Goal: Find specific page/section

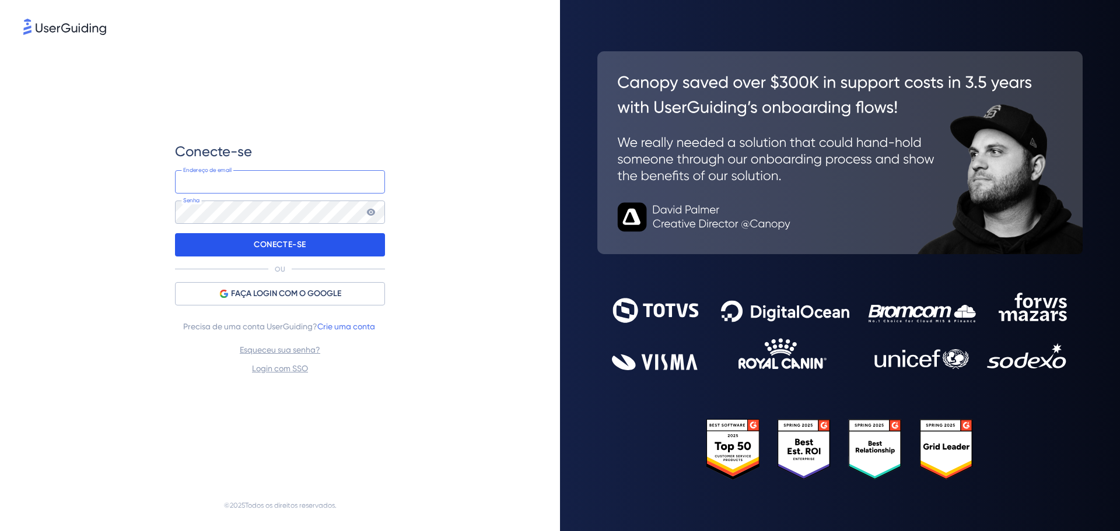
type input "[EMAIL_ADDRESS][DOMAIN_NAME]"
click at [283, 241] on font "CONECTE-SE" at bounding box center [280, 245] width 52 height 10
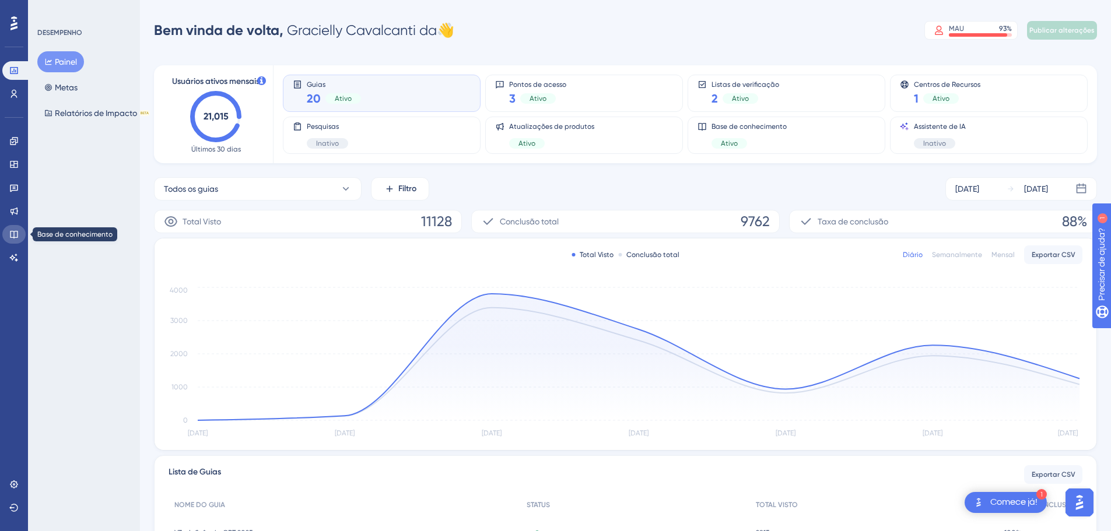
click at [17, 232] on icon at bounding box center [13, 234] width 9 height 9
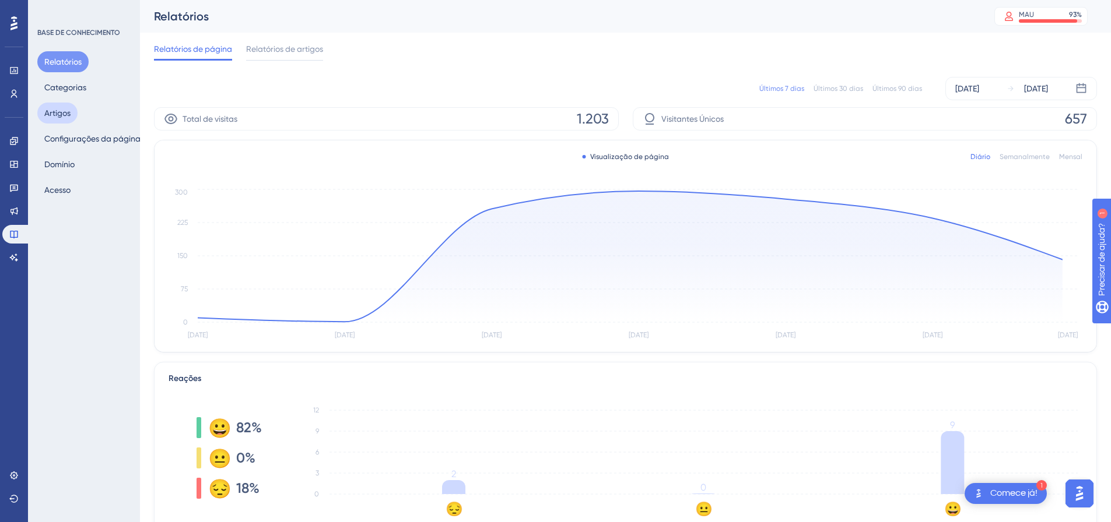
click at [66, 112] on font "Artigos" at bounding box center [57, 112] width 26 height 9
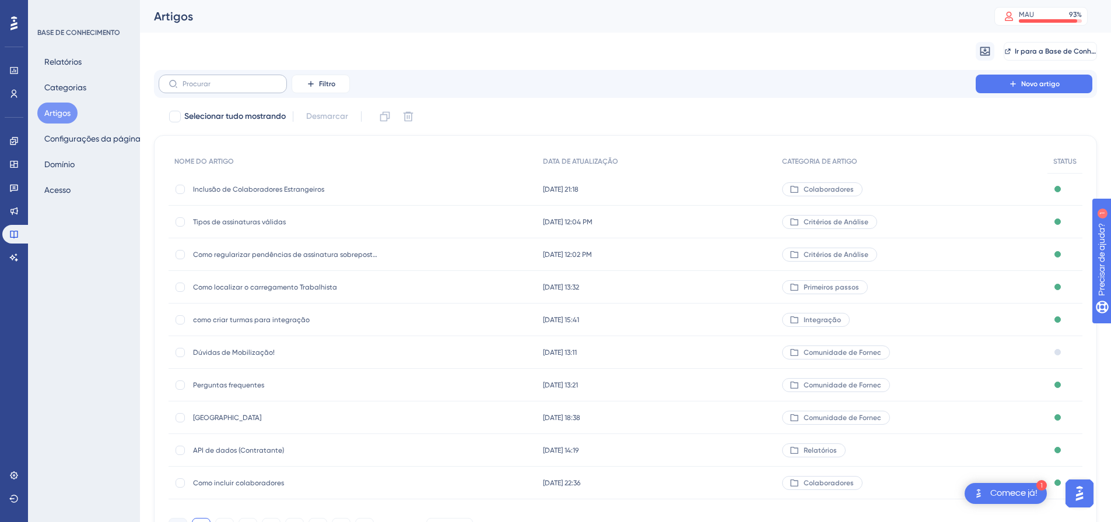
click at [241, 89] on label at bounding box center [223, 84] width 128 height 19
click at [241, 88] on input "text" at bounding box center [230, 84] width 94 height 8
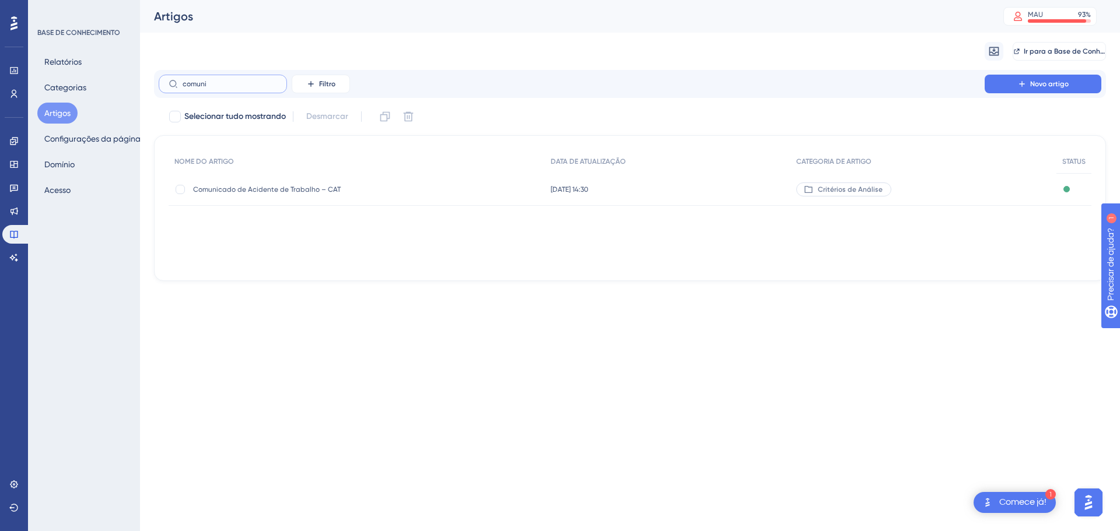
type input "comunid"
checkbox input "true"
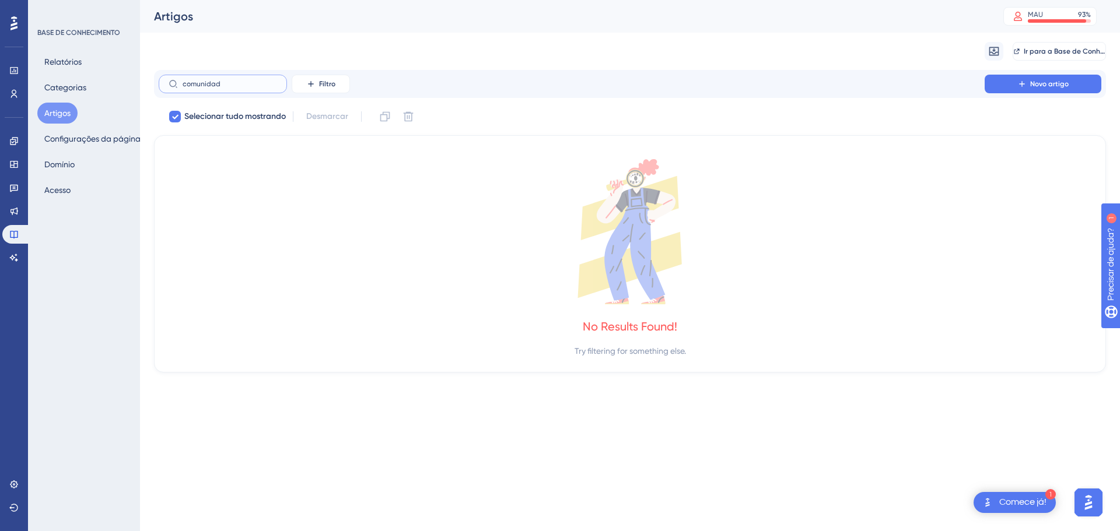
type input "comunidade"
drag, startPoint x: 234, startPoint y: 86, endPoint x: 181, endPoint y: 93, distance: 54.2
click at [181, 93] on label "comunidade" at bounding box center [223, 84] width 128 height 19
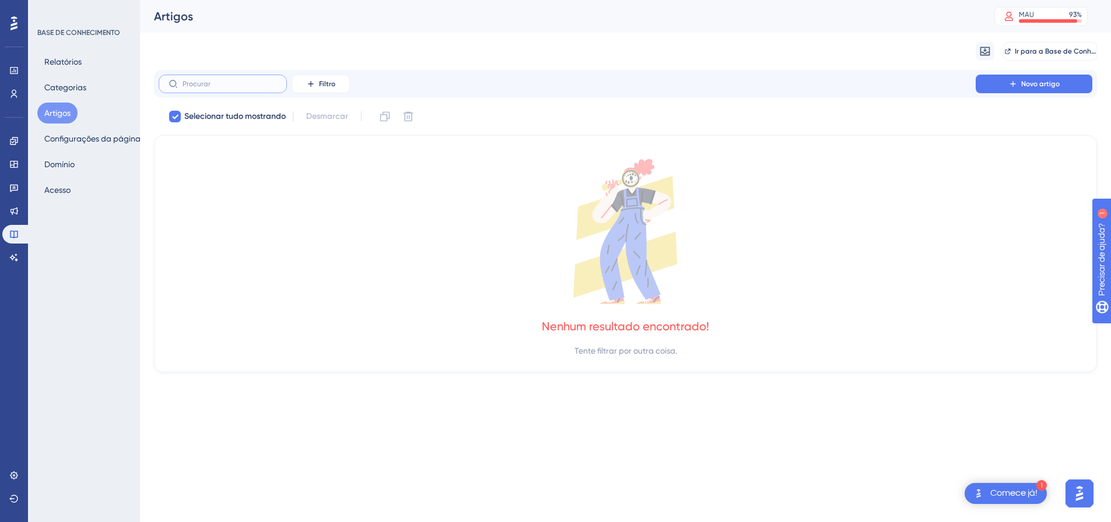
checkbox input "false"
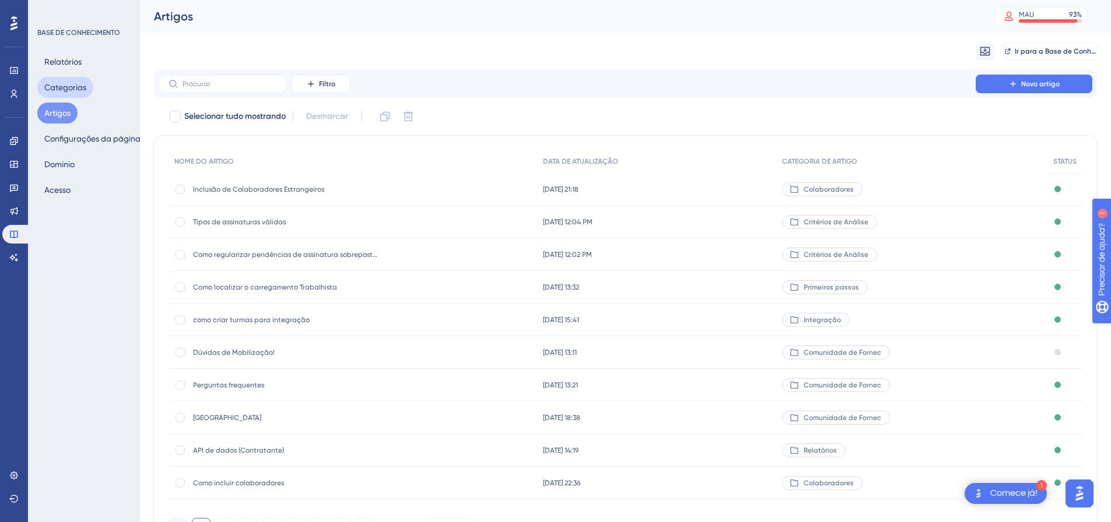
click at [75, 87] on font "Categorias" at bounding box center [65, 87] width 42 height 9
click at [71, 82] on font "Categorias" at bounding box center [65, 87] width 42 height 14
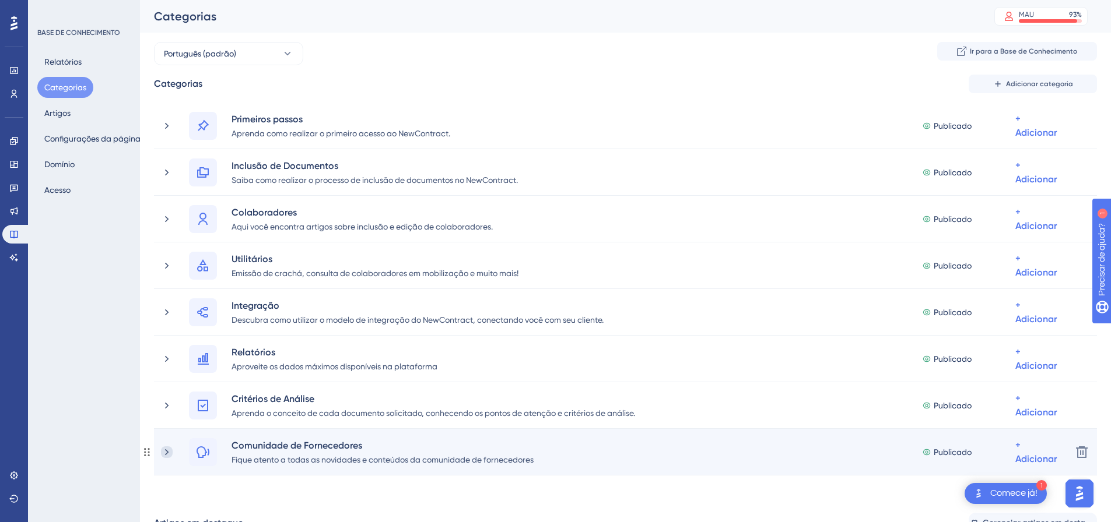
click at [166, 451] on icon at bounding box center [166, 452] width 3 height 6
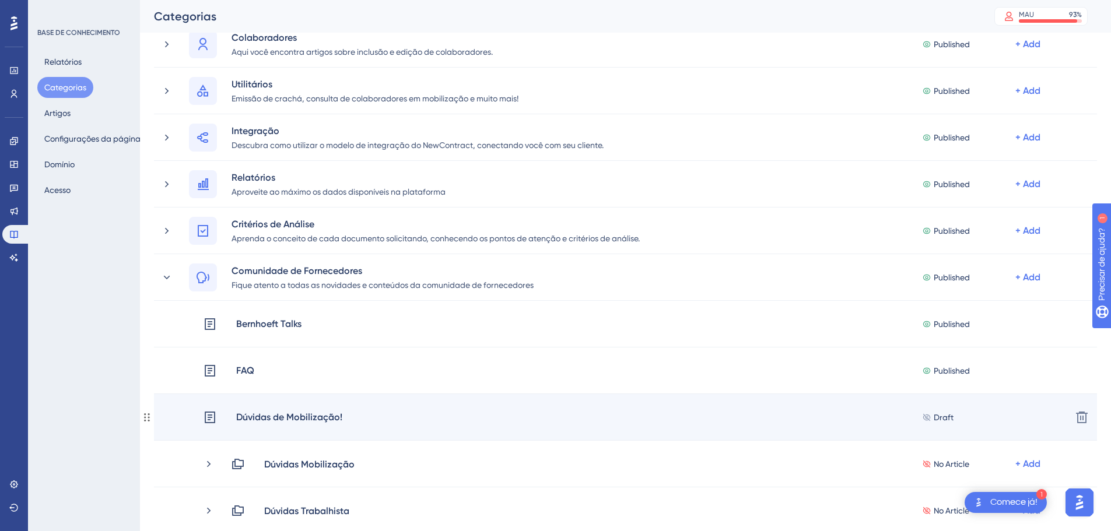
scroll to position [292, 0]
